Goal: Find specific page/section: Find specific page/section

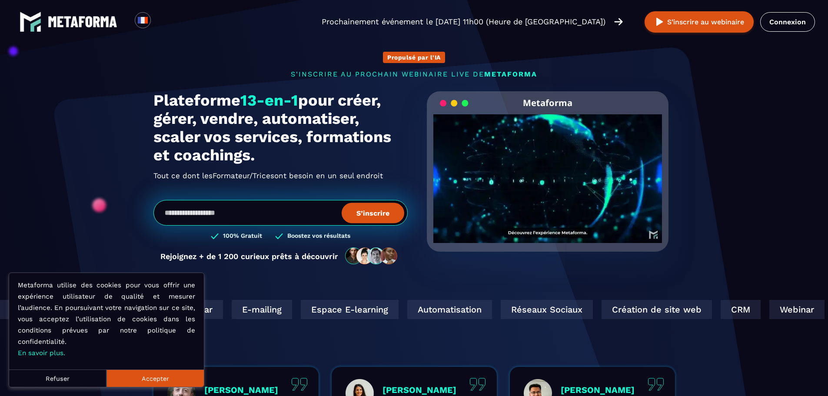
click at [136, 382] on button "Accepter" at bounding box center [154, 377] width 97 height 17
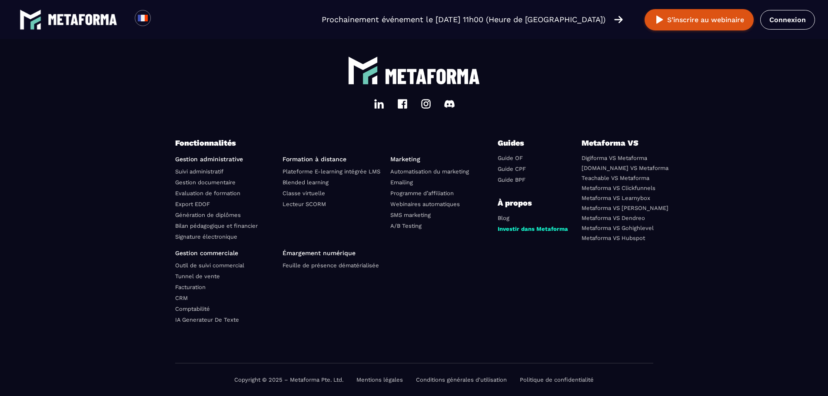
scroll to position [3017, 0]
drag, startPoint x: 305, startPoint y: 23, endPoint x: 609, endPoint y: 19, distance: 304.7
click at [609, 19] on div "Loading... Prochainement événement le [DATE] 11h00 (Heure de [GEOGRAPHIC_DATA])…" at bounding box center [414, 19] width 828 height 39
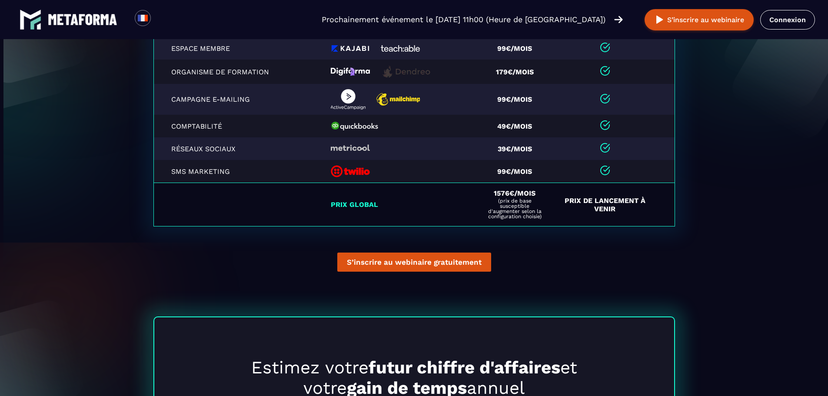
scroll to position [2017, 0]
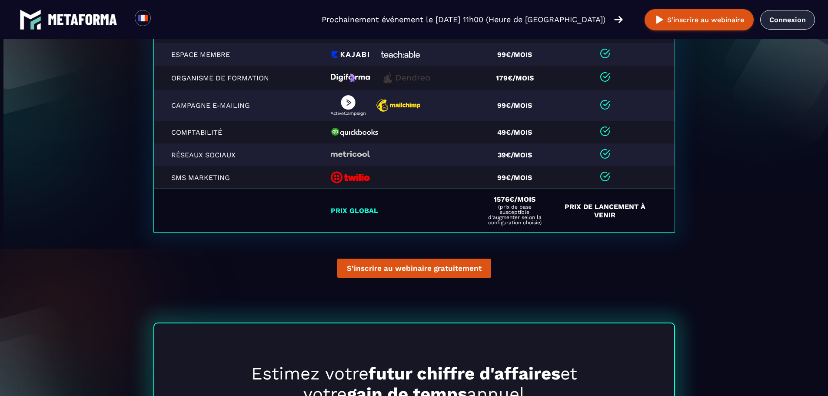
click at [779, 18] on link "Connexion" at bounding box center [787, 20] width 55 height 20
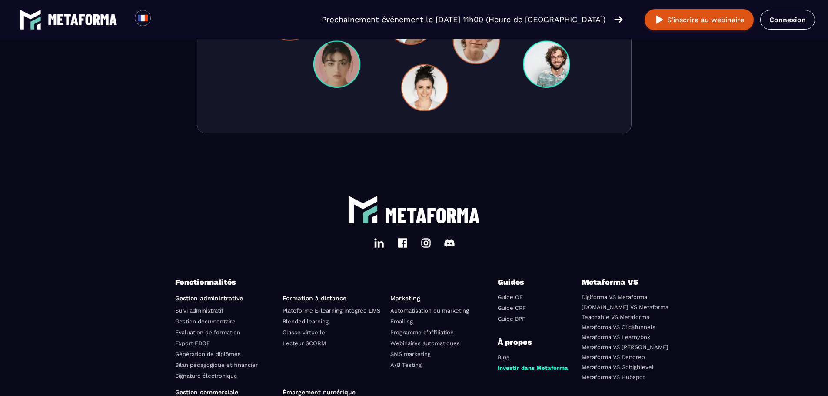
scroll to position [3017, 0]
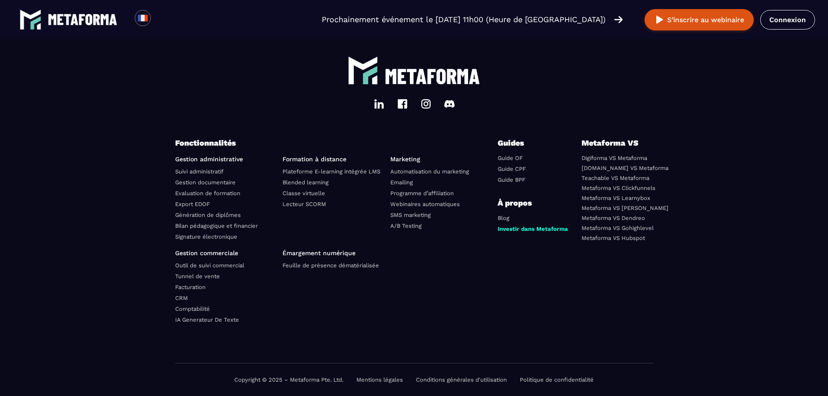
click at [380, 382] on link "Mentions légales" at bounding box center [379, 379] width 46 height 7
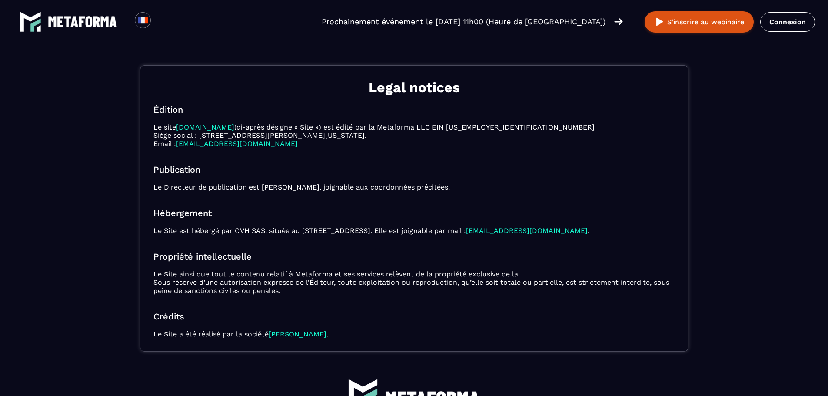
drag, startPoint x: 154, startPoint y: 133, endPoint x: 461, endPoint y: 134, distance: 306.4
click at [461, 134] on p "Le site Métaforma.io (ci-après désigne « Site ») est édité par la Metaforma LLC…" at bounding box center [413, 135] width 521 height 25
click at [442, 149] on div "Legal notices Édition Le site Métaforma.io (ci-après désigne « Site ») est édit…" at bounding box center [414, 208] width 548 height 286
drag, startPoint x: 262, startPoint y: 185, endPoint x: 329, endPoint y: 188, distance: 67.9
click at [329, 188] on p "Le Directeur de publication est Sébastien Hanouna, joignable aux coordonnées pr…" at bounding box center [413, 187] width 521 height 8
